Goal: Task Accomplishment & Management: Manage account settings

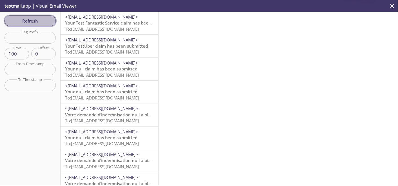
click at [27, 19] on span "Refresh" at bounding box center [30, 20] width 42 height 7
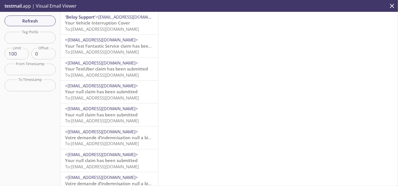
click at [82, 19] on span "'Beloy Support'" at bounding box center [80, 17] width 31 height 6
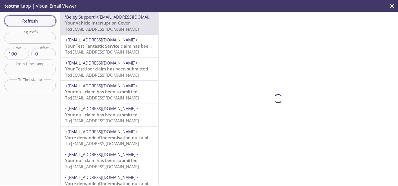
click at [37, 22] on span "Refresh" at bounding box center [30, 20] width 42 height 7
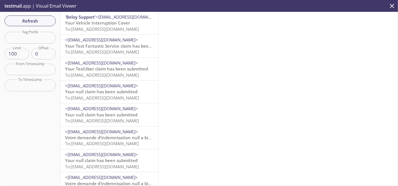
click at [109, 22] on span "Your Vehicle Interruption Cover" at bounding box center [97, 23] width 65 height 6
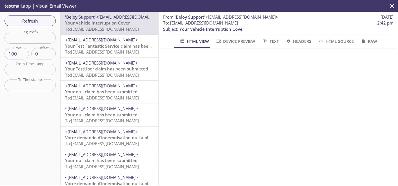
scroll to position [437, 0]
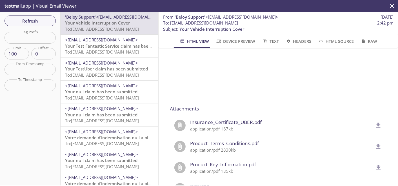
click at [374, 123] on icon "delete" at bounding box center [377, 125] width 7 height 7
click at [95, 47] on span "Your Test Fantastic Service claim has been submitted" at bounding box center [119, 46] width 108 height 6
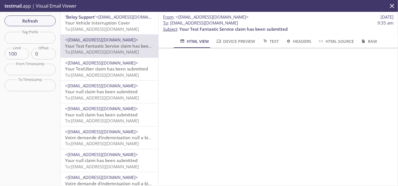
scroll to position [125, 0]
click at [106, 23] on span "Your Vehicle Interruption Cover" at bounding box center [97, 23] width 65 height 6
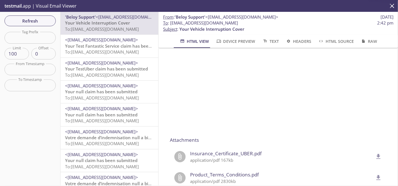
scroll to position [469, 0]
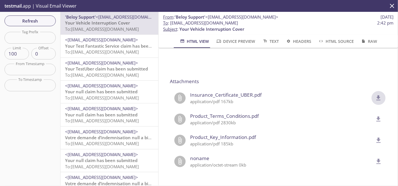
click at [374, 94] on icon "delete" at bounding box center [377, 97] width 7 height 7
click at [25, 14] on div "Refresh Filters Tag Prefix Tag Prefix Limit 100 Limit Offset 0 Offset From Time…" at bounding box center [30, 98] width 60 height 173
click at [31, 18] on span "Refresh" at bounding box center [30, 20] width 42 height 7
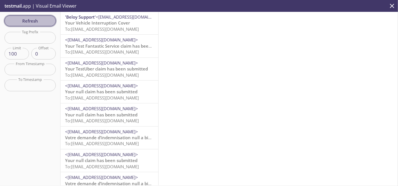
click at [31, 21] on span "Refresh" at bounding box center [30, 20] width 42 height 7
click at [26, 23] on span "Refresh" at bounding box center [30, 20] width 42 height 7
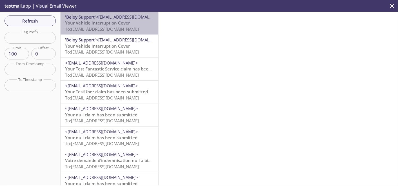
click at [109, 30] on span "To: kqy9w.meena28oct24b9115bsf3meena2@inbox.testmail.app" at bounding box center [102, 29] width 74 height 6
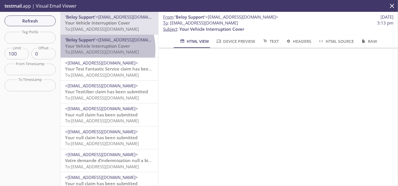
click at [91, 49] on span "To: kqy9w.meena28octb9115adf3me6@inbox.testmail.app" at bounding box center [102, 52] width 74 height 6
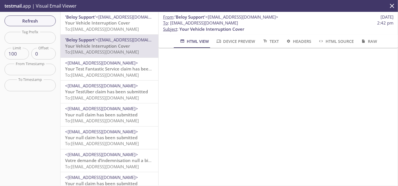
drag, startPoint x: 170, startPoint y: 23, endPoint x: 278, endPoint y: 21, distance: 108.3
click at [278, 21] on span "To : kqy9w.meena28octb9115adf3me6@inbox.testmail.app 2:42 pm" at bounding box center [278, 23] width 230 height 6
copy span "kqy9w.meena28octb9115adf3me6@inbox.testmail.app"
click at [119, 23] on span "Your Vehicle Interruption Cover" at bounding box center [97, 23] width 65 height 6
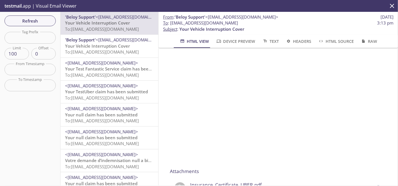
scroll to position [470, 0]
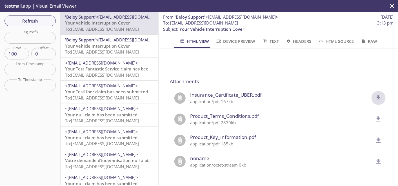
click at [376, 95] on icon "delete" at bounding box center [378, 97] width 4 height 5
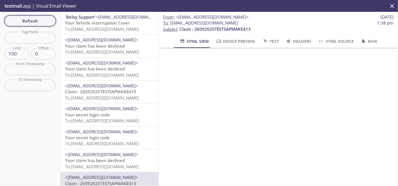
click at [41, 17] on span "Refresh" at bounding box center [30, 20] width 42 height 7
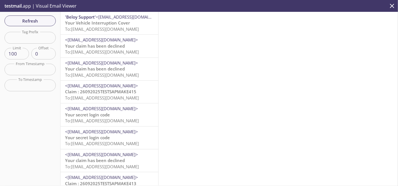
click at [100, 30] on span "To: [EMAIL_ADDRESS][DOMAIN_NAME]" at bounding box center [102, 29] width 74 height 6
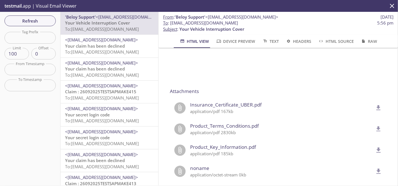
scroll to position [470, 0]
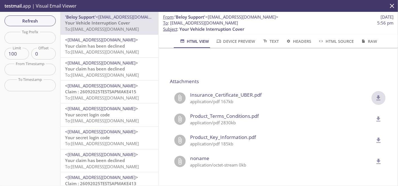
click at [374, 94] on icon "delete" at bounding box center [377, 97] width 7 height 7
